Goal: Find specific page/section: Find specific page/section

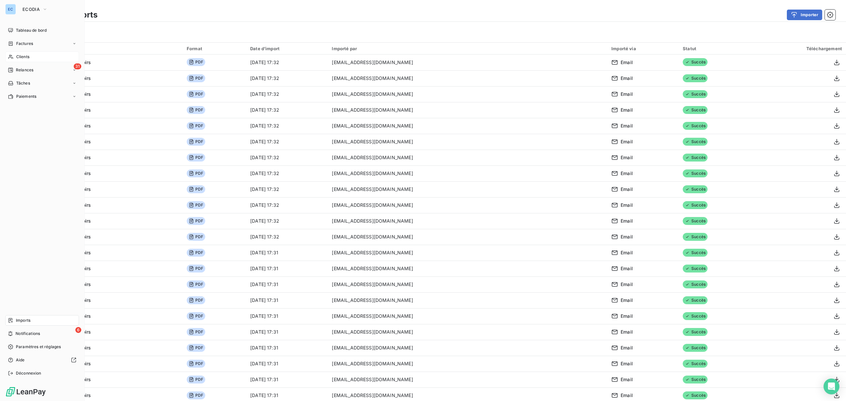
click at [40, 56] on div "Clients" at bounding box center [42, 57] width 74 height 11
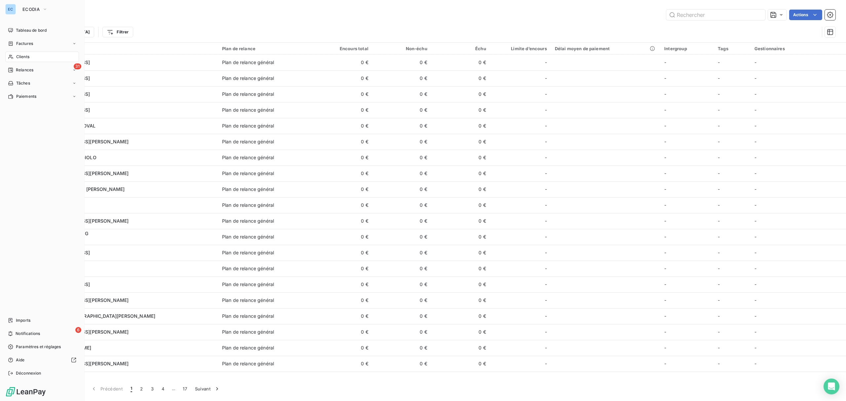
click at [14, 9] on div "EC" at bounding box center [10, 9] width 11 height 11
click at [27, 9] on span "ECODIA" at bounding box center [30, 9] width 17 height 5
click at [41, 73] on span "ECODIA" at bounding box center [61, 74] width 59 height 7
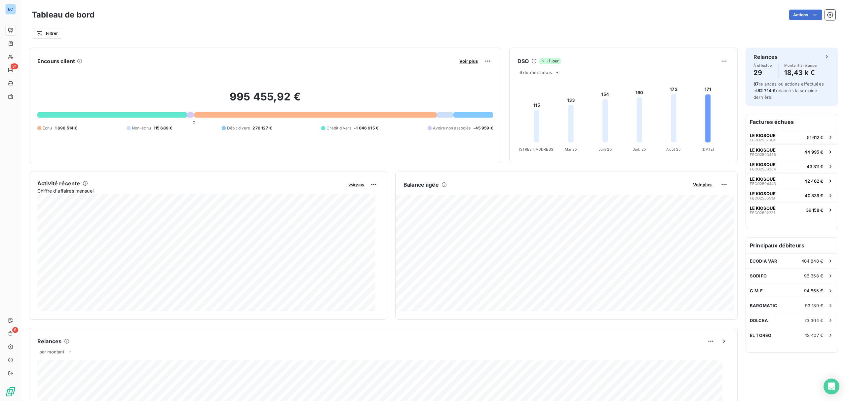
click at [187, 116] on div at bounding box center [190, 114] width 7 height 5
click at [271, 92] on h2 "995 455,92 €" at bounding box center [265, 100] width 456 height 20
click at [157, 113] on div at bounding box center [112, 114] width 150 height 5
click at [814, 247] on h6 "Principaux débiteurs" at bounding box center [792, 246] width 92 height 16
click at [51, 33] on html "EC 31 6 Tableau de bord Actions Filtrer Rechercher et sélectionner Client Plan …" at bounding box center [423, 200] width 846 height 401
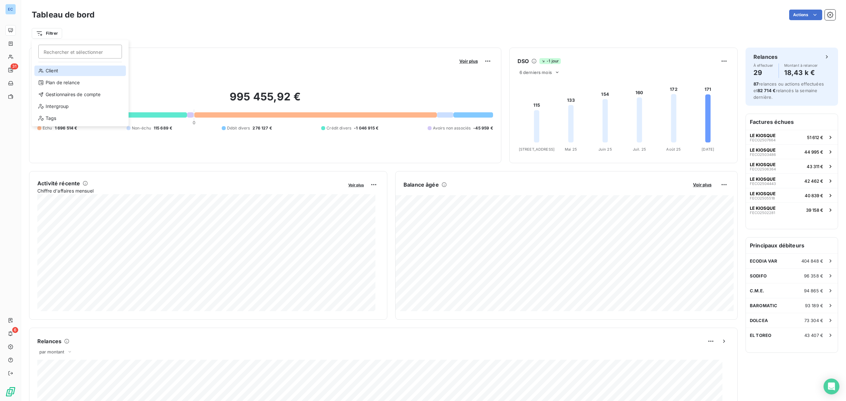
click at [69, 70] on div "Client" at bounding box center [80, 70] width 92 height 11
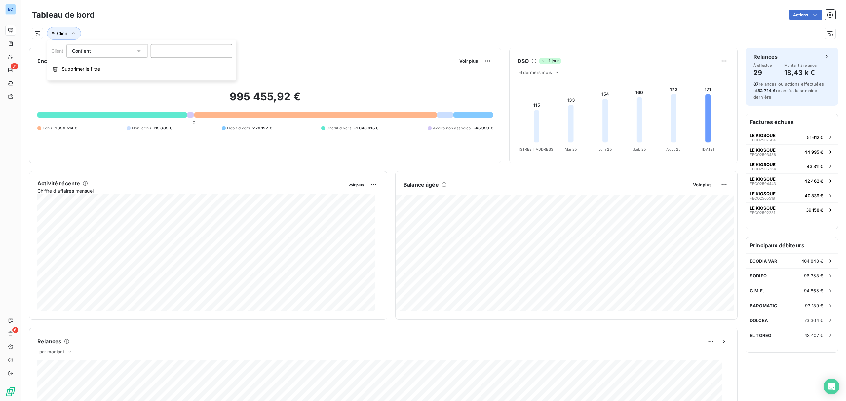
click at [307, 33] on div "Client" at bounding box center [426, 33] width 788 height 13
